Goal: Browse casually

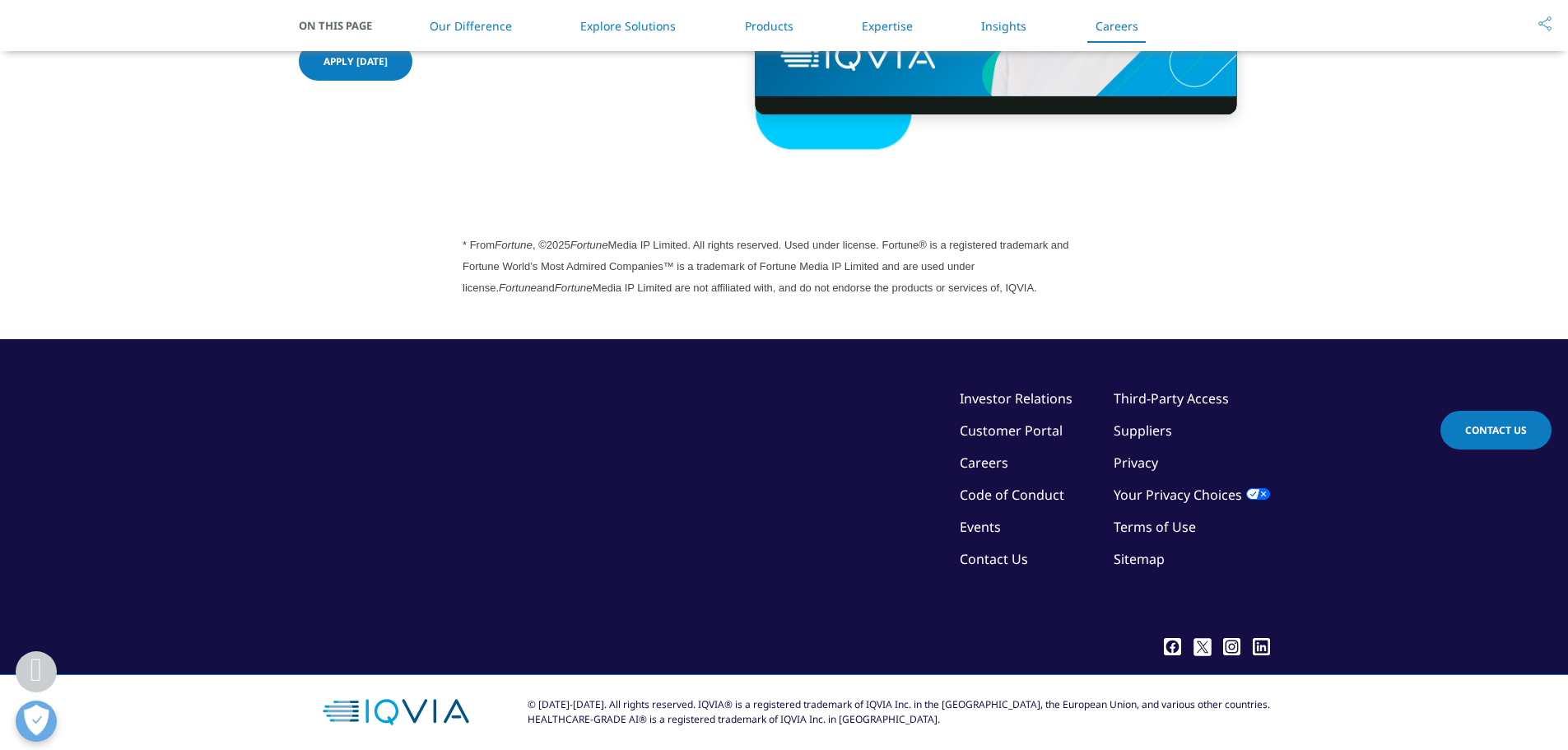
scroll to position [4477, 0]
